Goal: Task Accomplishment & Management: Use online tool/utility

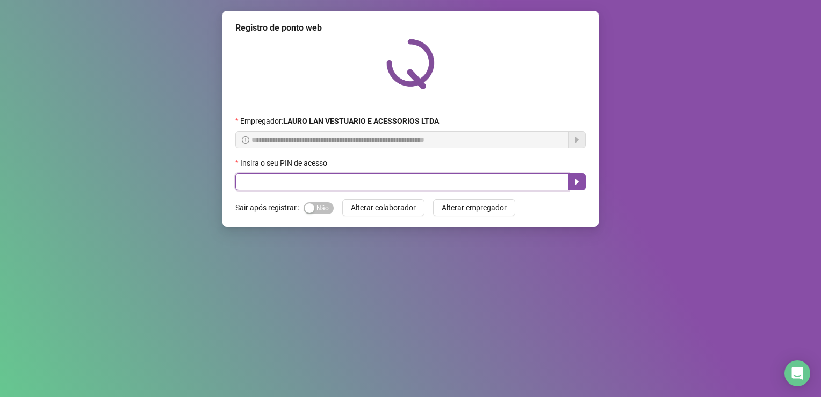
click at [328, 181] on input "text" at bounding box center [402, 181] width 334 height 17
type input "*****"
click at [574, 179] on icon "caret-right" at bounding box center [577, 181] width 9 height 9
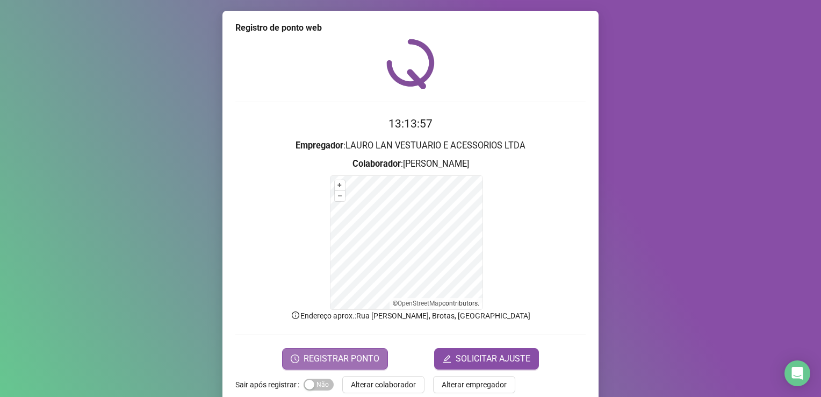
click at [318, 358] on span "REGISTRAR PONTO" at bounding box center [342, 358] width 76 height 13
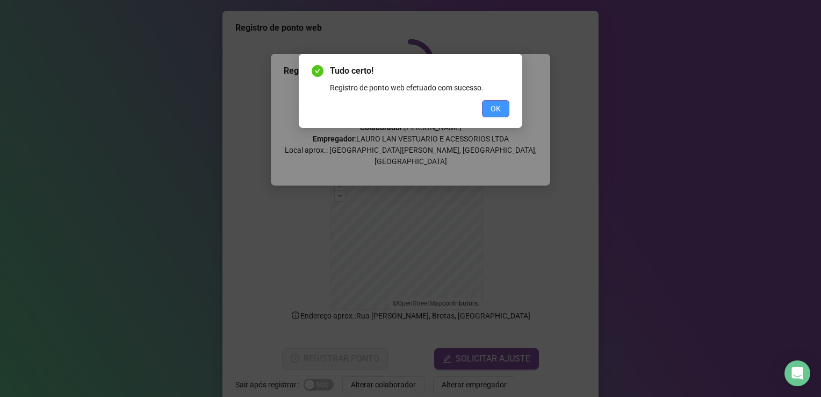
click at [502, 109] on button "OK" at bounding box center [495, 108] width 27 height 17
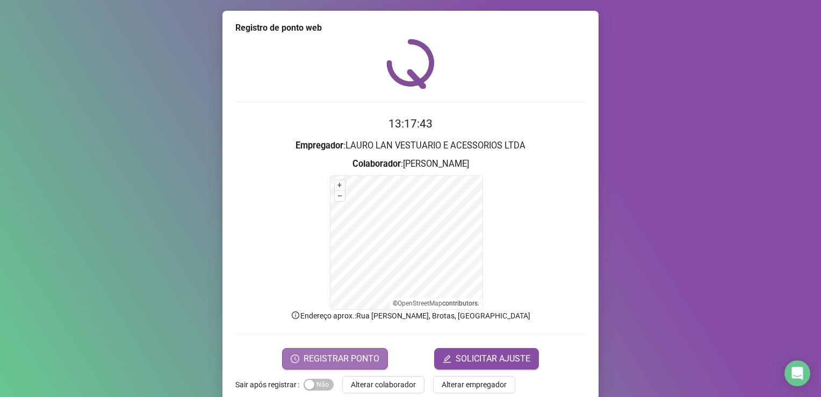
click at [363, 358] on span "REGISTRAR PONTO" at bounding box center [342, 358] width 76 height 13
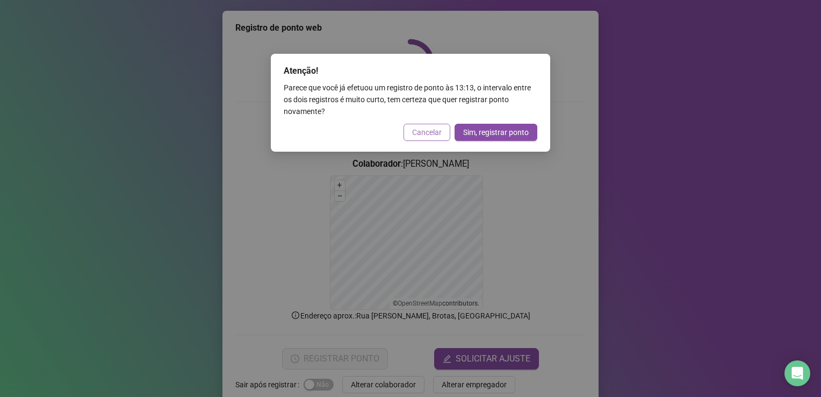
click at [428, 132] on span "Cancelar" at bounding box center [427, 132] width 30 height 12
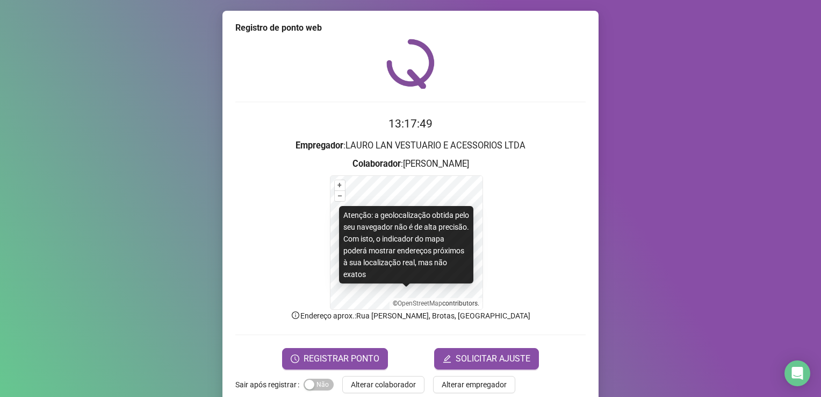
scroll to position [19, 0]
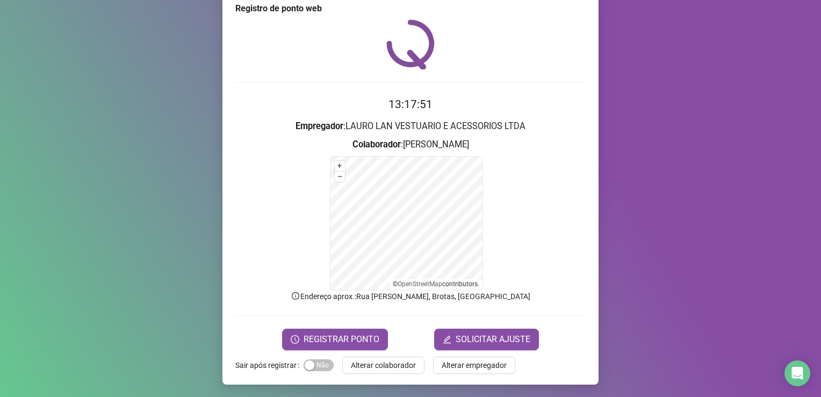
click at [372, 367] on span "Alterar colaborador" at bounding box center [383, 365] width 65 height 12
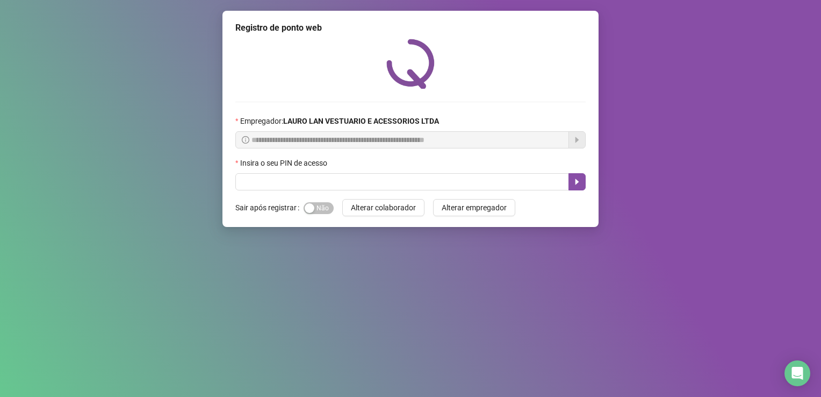
scroll to position [0, 0]
